Goal: Understand process/instructions

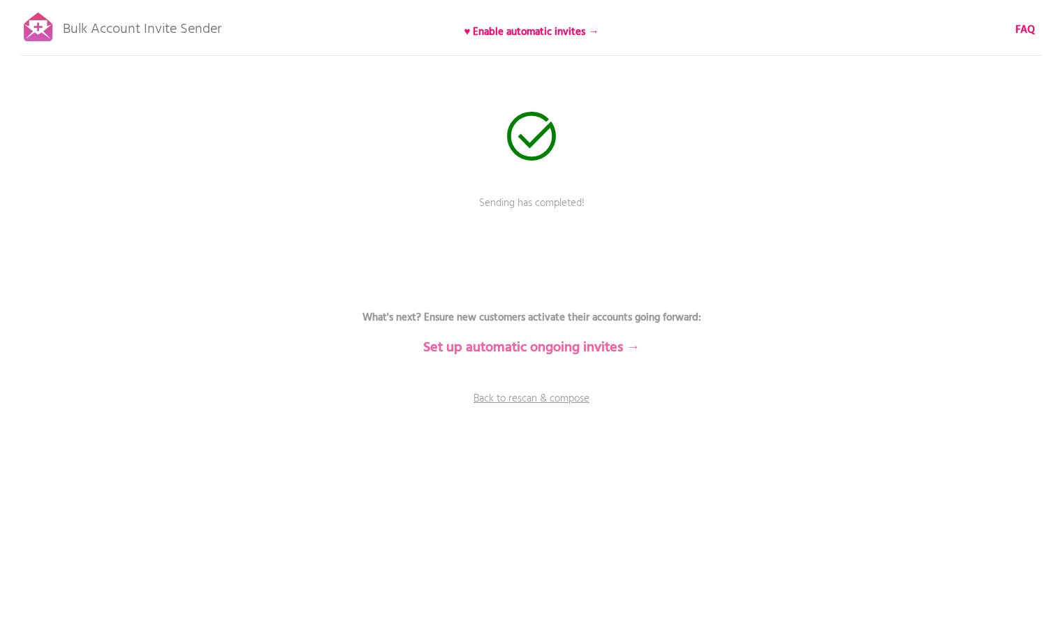
click at [505, 346] on b "Set up automatic ongoing invites →" at bounding box center [531, 348] width 217 height 22
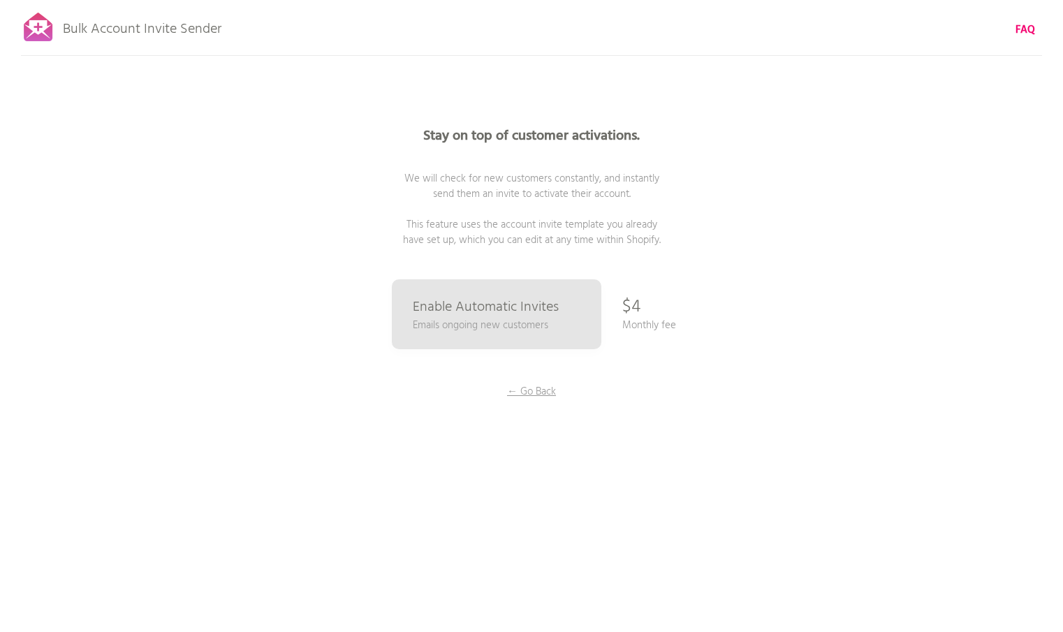
click at [159, 23] on p "Bulk Account Invite Sender" at bounding box center [142, 25] width 159 height 35
click at [529, 135] on b "Stay on top of customer activations." at bounding box center [531, 136] width 216 height 22
click at [533, 388] on p "← Go Back" at bounding box center [531, 391] width 105 height 15
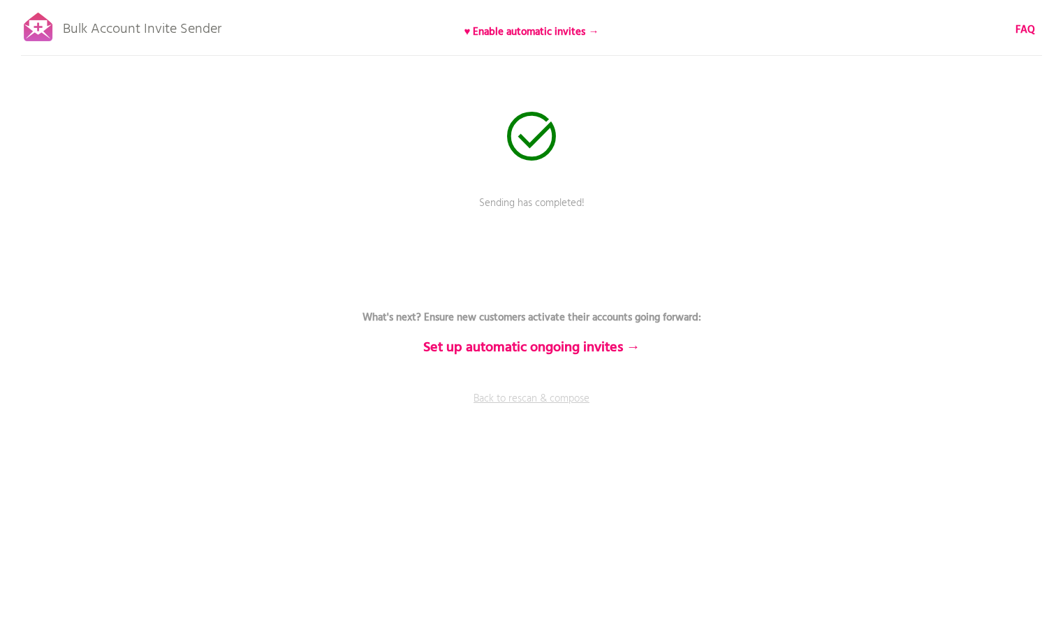
click at [527, 398] on link "Back to rescan & compose" at bounding box center [531, 408] width 419 height 35
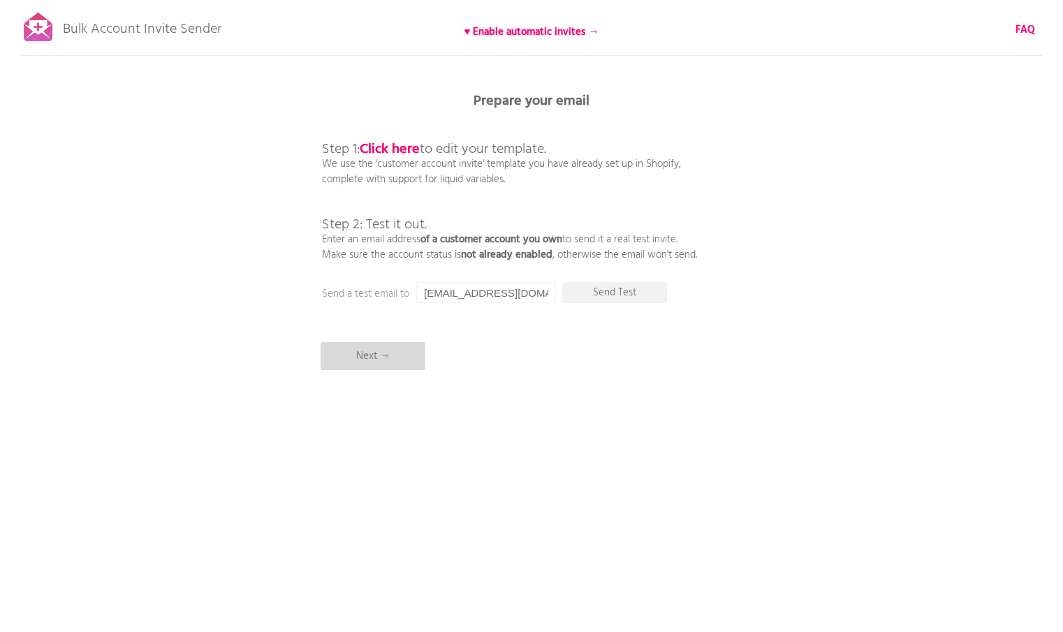
click at [360, 352] on p "Next →" at bounding box center [373, 356] width 105 height 28
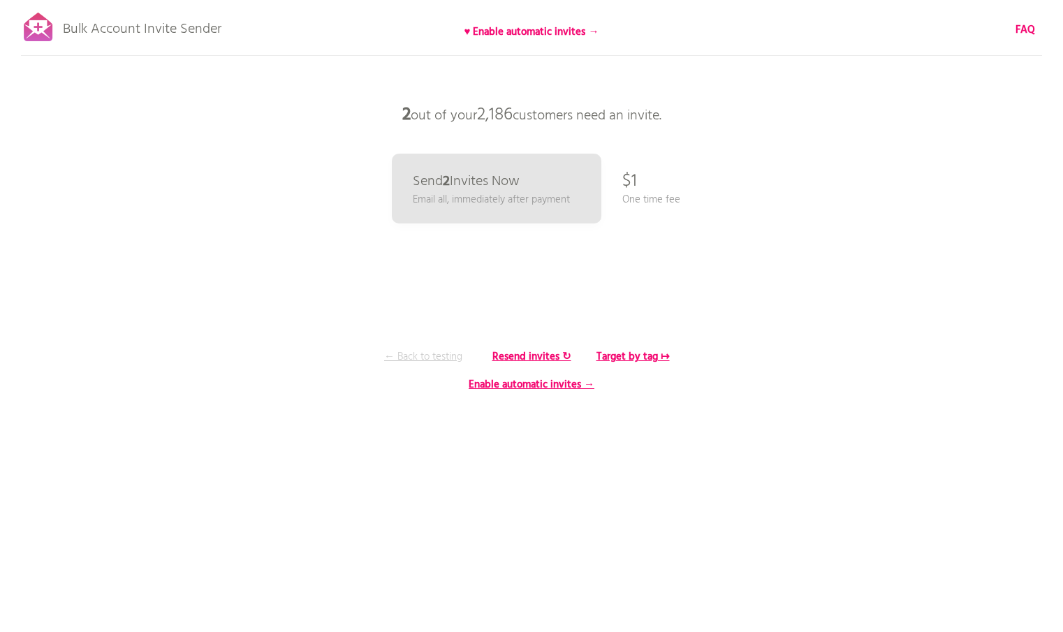
click at [425, 353] on p "← Back to testing" at bounding box center [423, 356] width 105 height 15
